Goal: Task Accomplishment & Management: Use online tool/utility

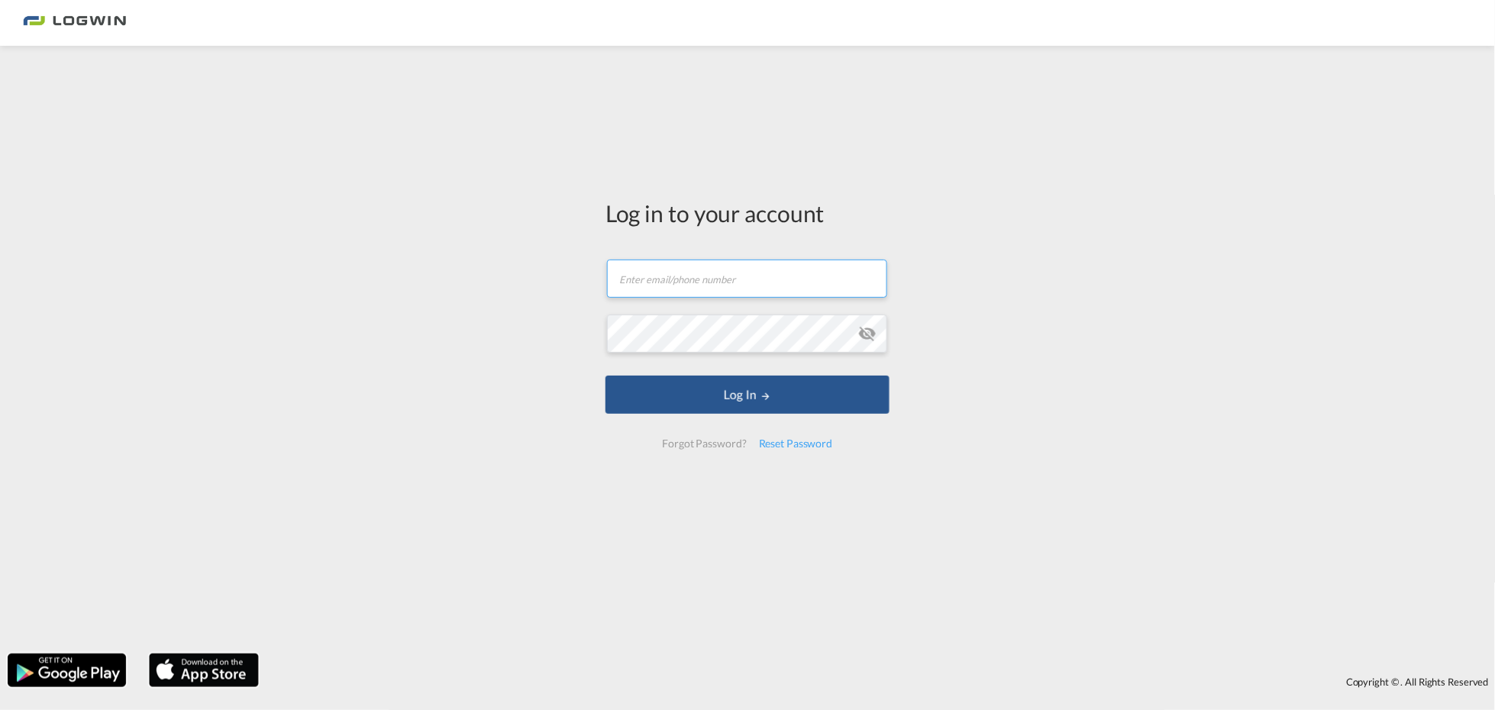
click at [699, 283] on input "text" at bounding box center [747, 279] width 280 height 38
type input "[EMAIL_ADDRESS][PERSON_NAME][DOMAIN_NAME]"
click at [605, 376] on button "Log In" at bounding box center [747, 395] width 284 height 38
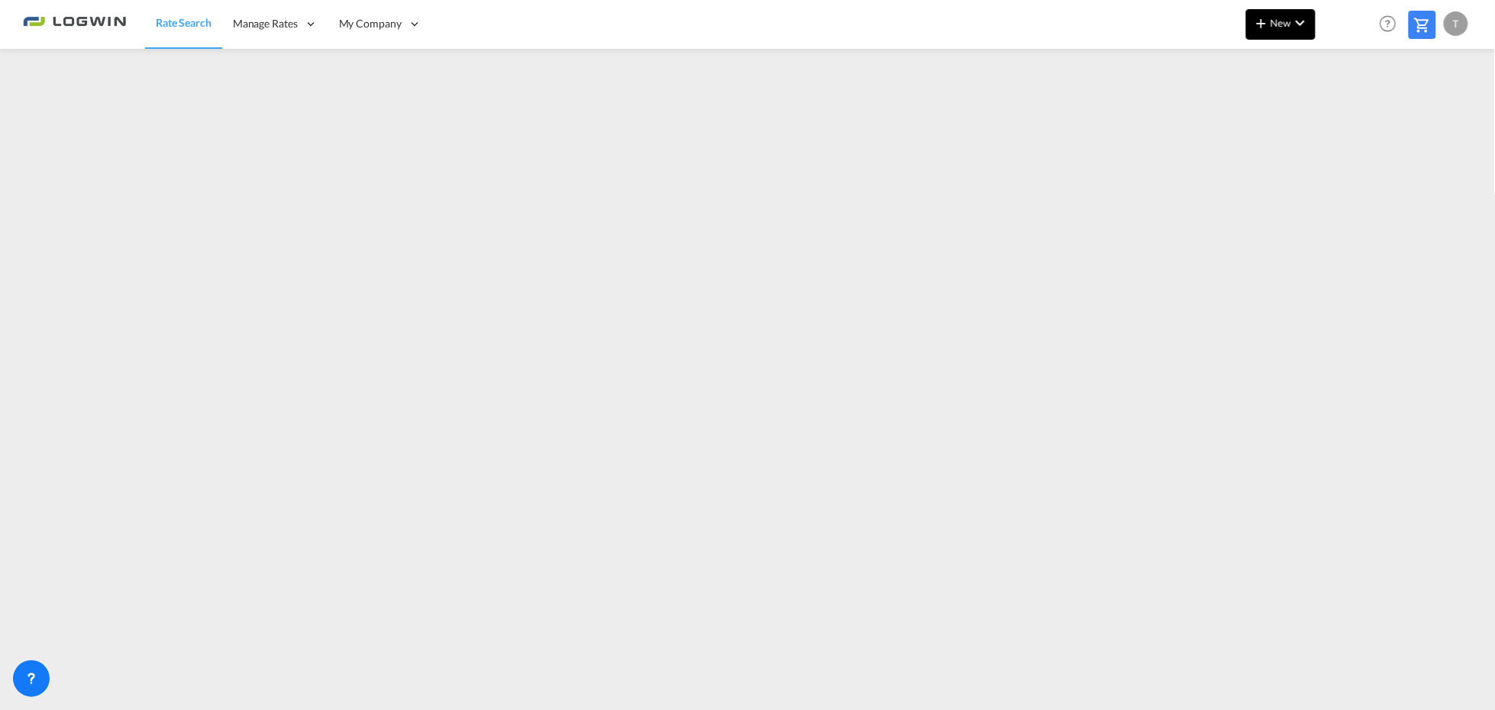
click at [1301, 27] on md-icon "icon-chevron-down" at bounding box center [1300, 23] width 18 height 18
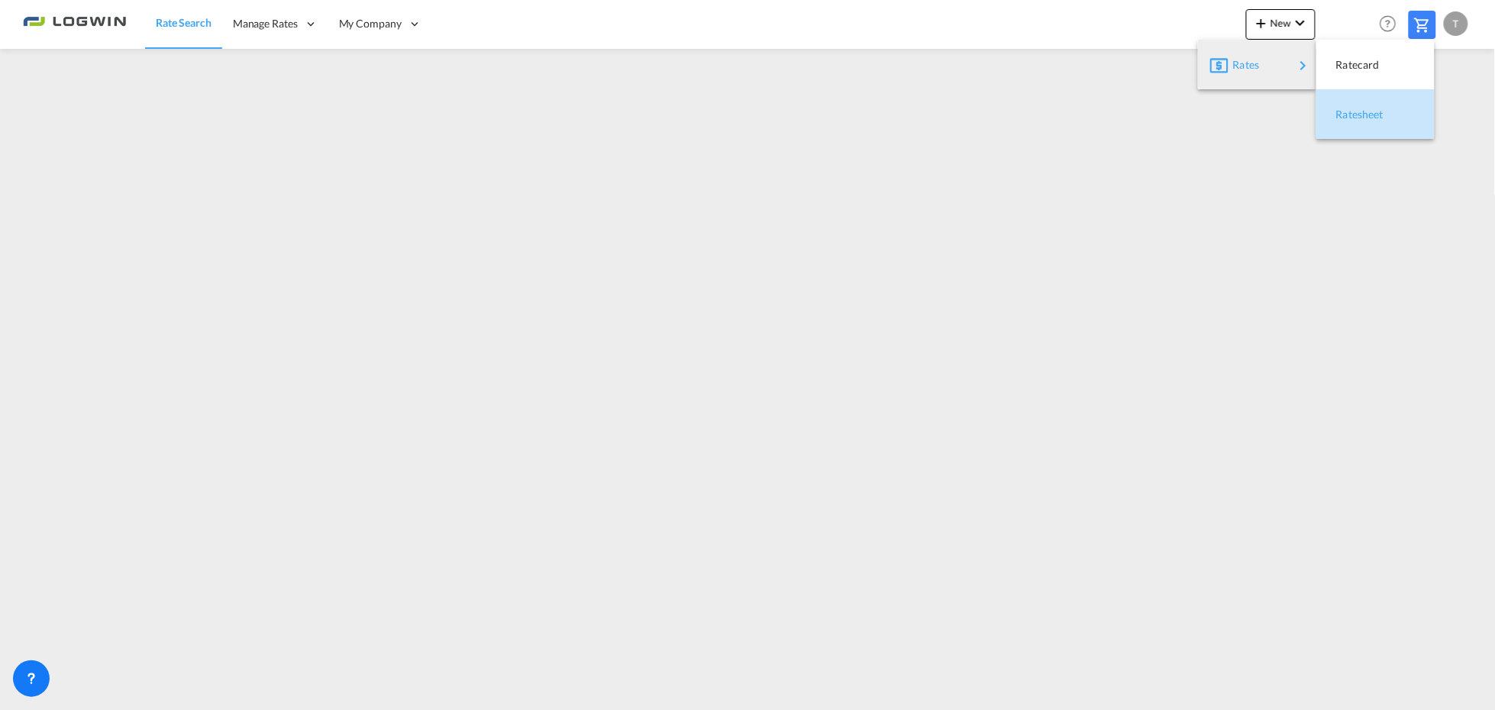
click at [1340, 111] on span "Ratesheet" at bounding box center [1344, 114] width 17 height 31
click at [176, 23] on span "Rate Search" at bounding box center [183, 23] width 55 height 13
